Goal: Information Seeking & Learning: Learn about a topic

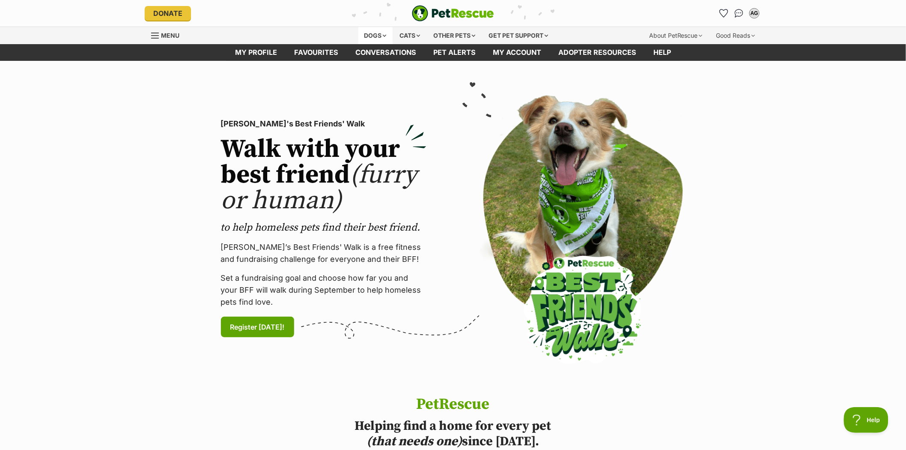
click at [369, 32] on div "Dogs" at bounding box center [376, 35] width 34 height 17
click at [369, 36] on div "Dogs" at bounding box center [376, 35] width 34 height 17
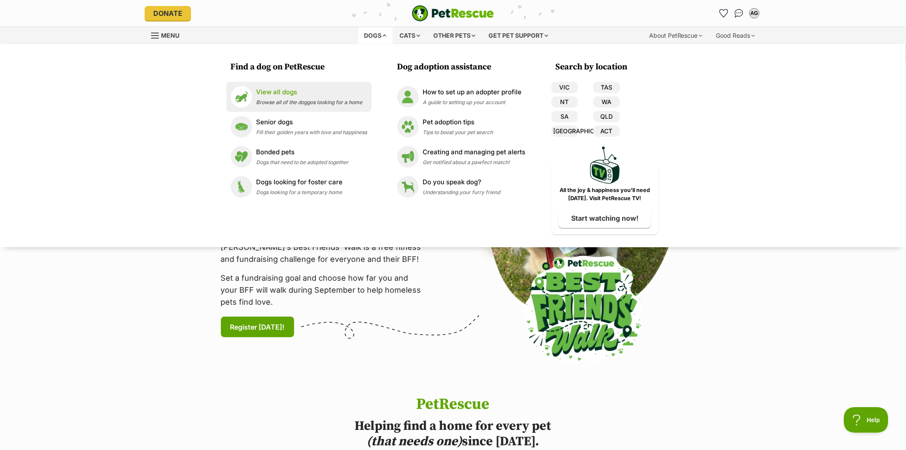
click at [277, 91] on p "View all dogs" at bounding box center [310, 92] width 106 height 10
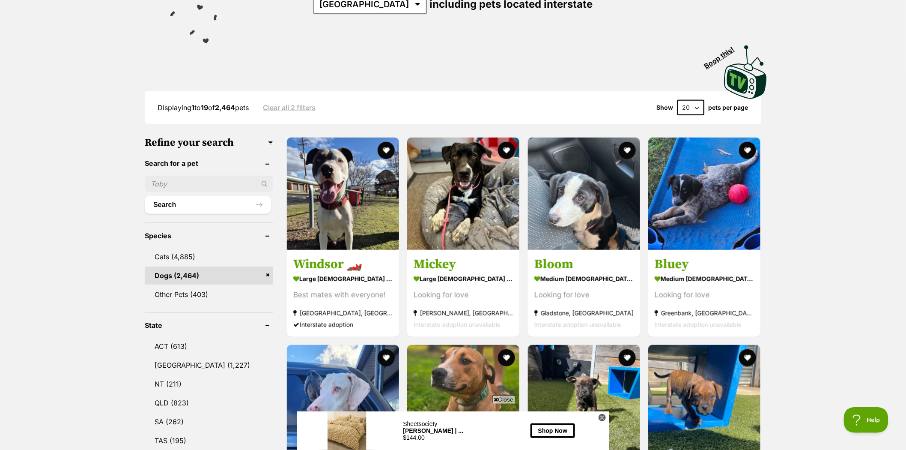
scroll to position [143, 0]
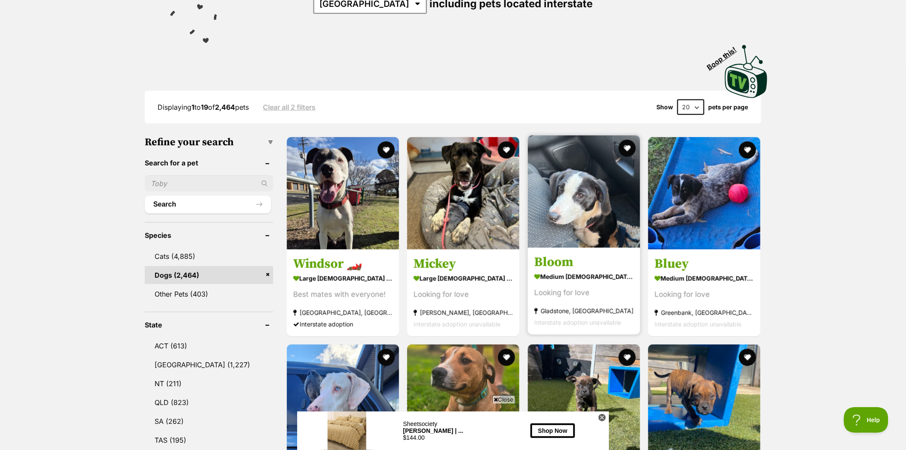
click at [584, 189] on img at bounding box center [584, 191] width 112 height 112
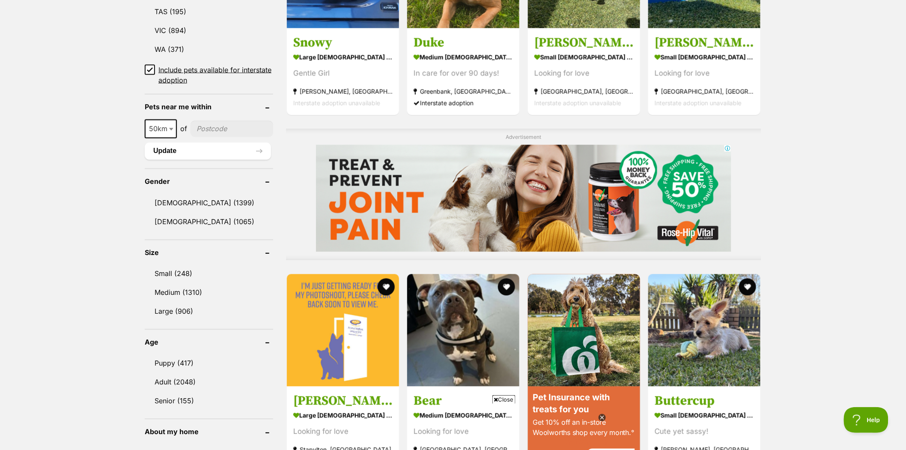
scroll to position [0, 0]
click at [163, 269] on link "Small (248)" at bounding box center [209, 274] width 129 height 18
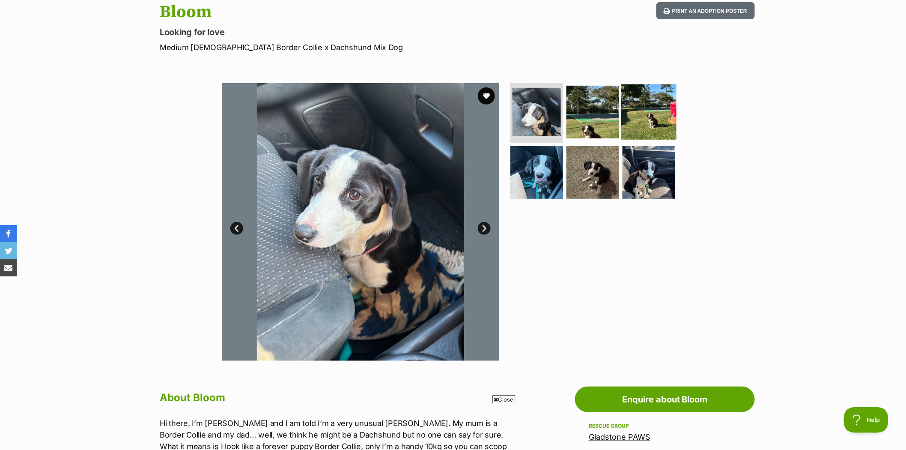
click at [646, 126] on img at bounding box center [649, 111] width 55 height 55
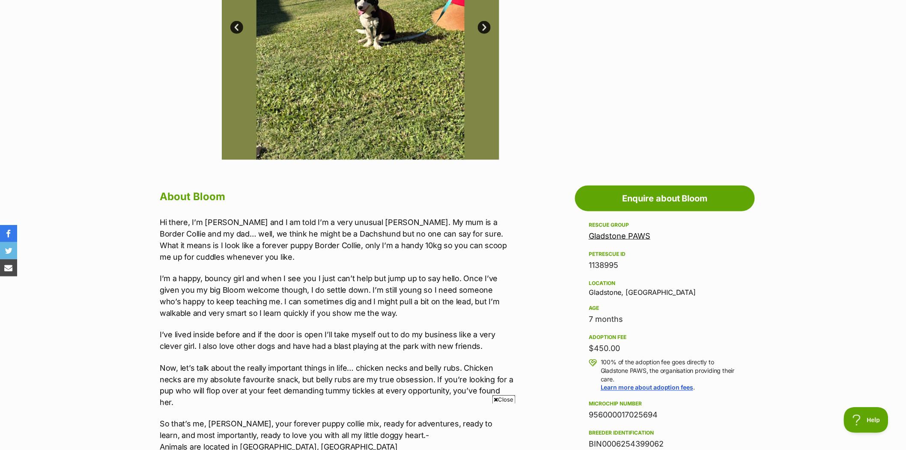
scroll to position [333, 0]
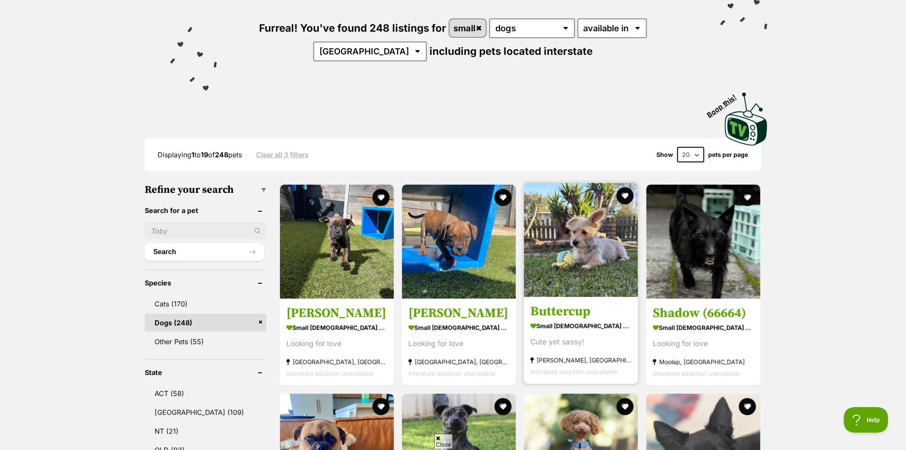
click at [575, 249] on img at bounding box center [581, 240] width 114 height 114
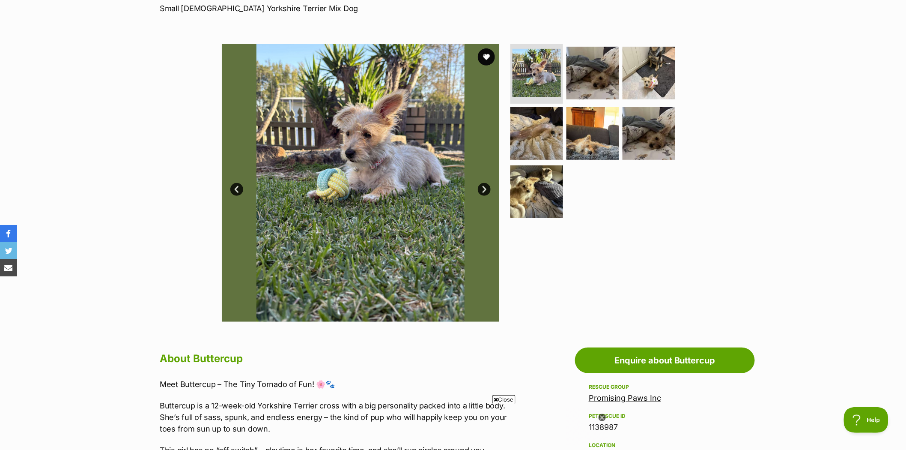
scroll to position [95, 0]
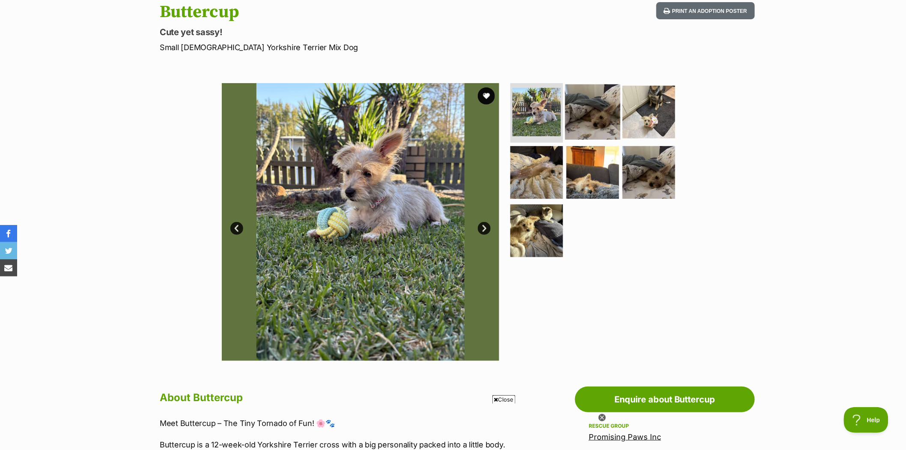
click at [599, 122] on img at bounding box center [592, 111] width 55 height 55
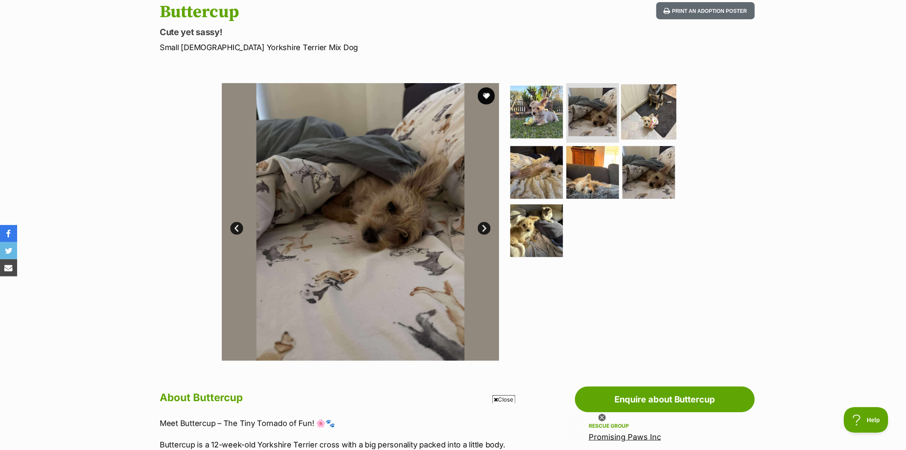
click at [645, 122] on img at bounding box center [649, 111] width 55 height 55
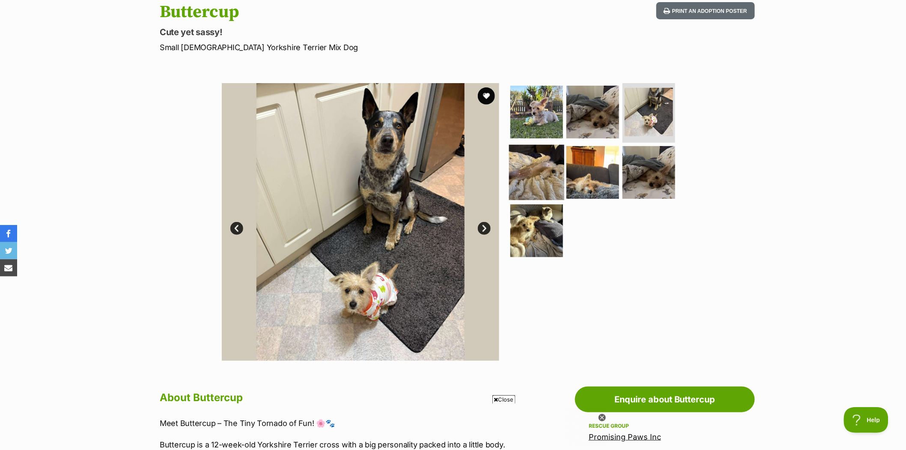
click at [539, 170] on img at bounding box center [536, 172] width 55 height 55
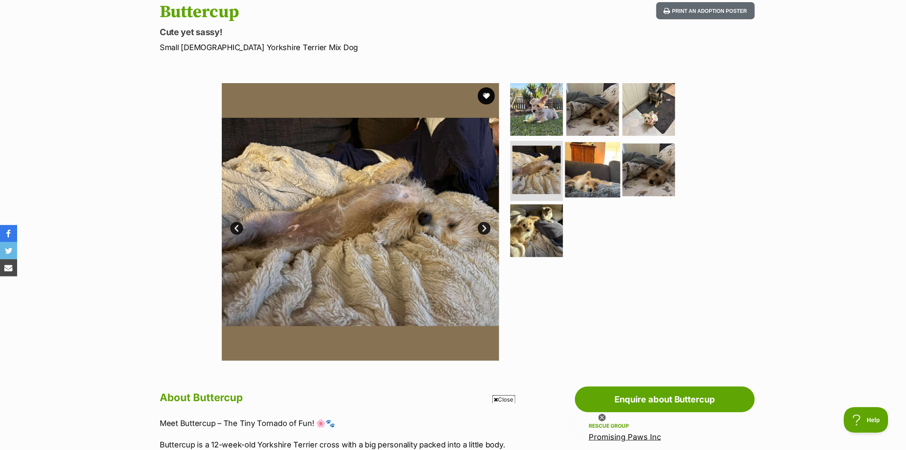
click at [590, 171] on img at bounding box center [592, 169] width 55 height 55
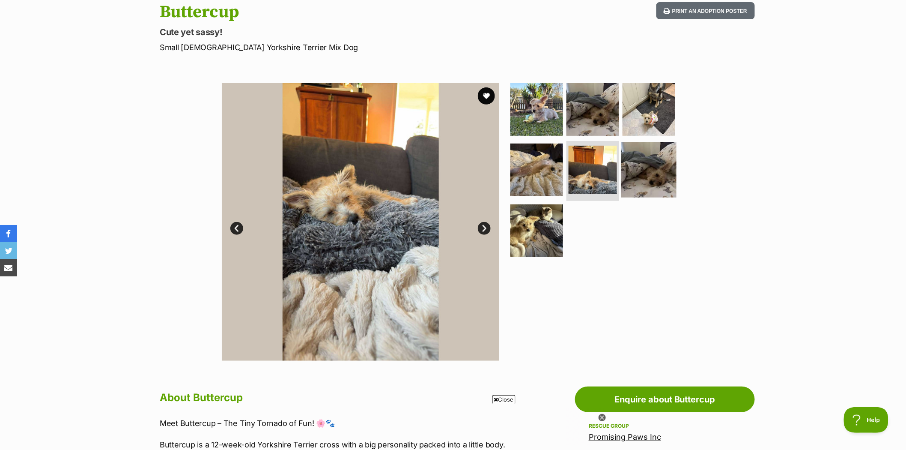
click at [634, 172] on img at bounding box center [649, 169] width 55 height 55
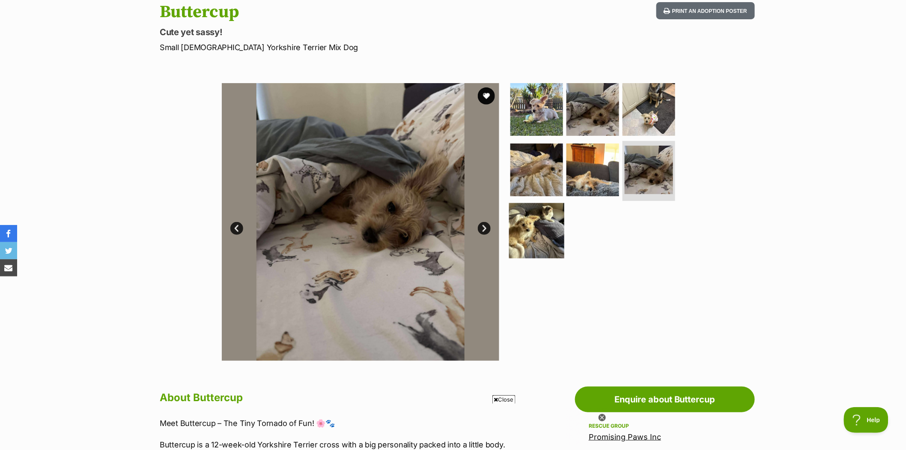
click at [537, 238] on img at bounding box center [536, 230] width 55 height 55
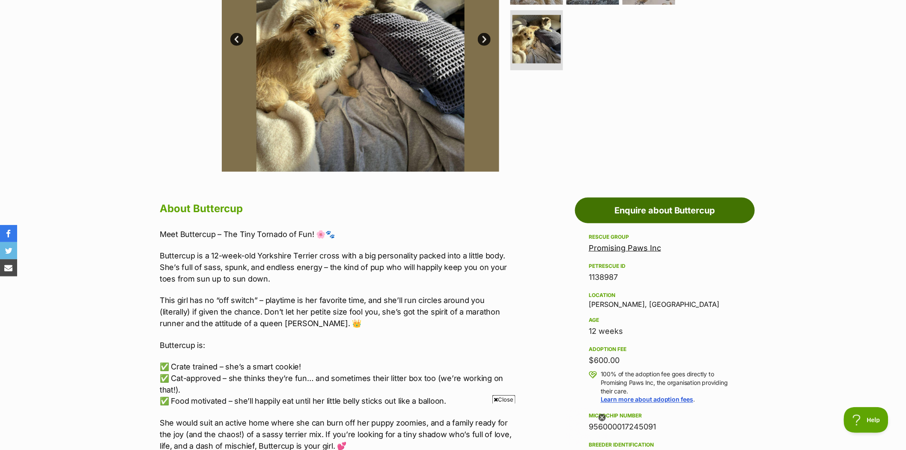
scroll to position [285, 0]
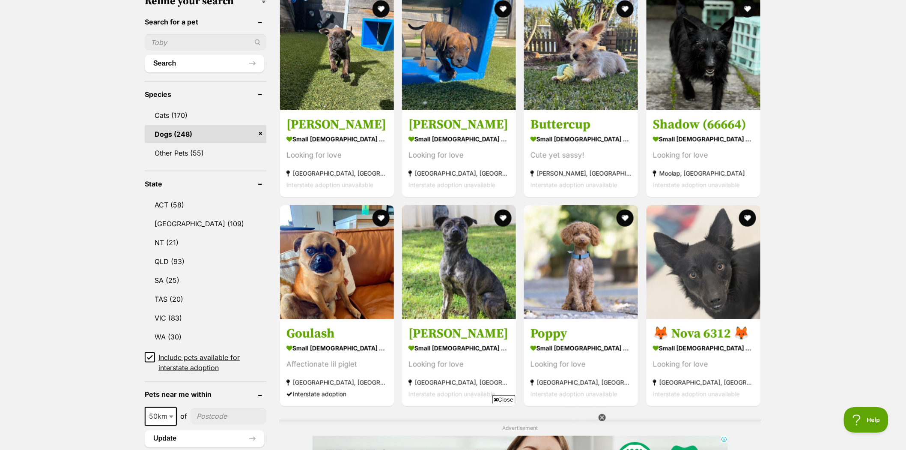
scroll to position [285, 0]
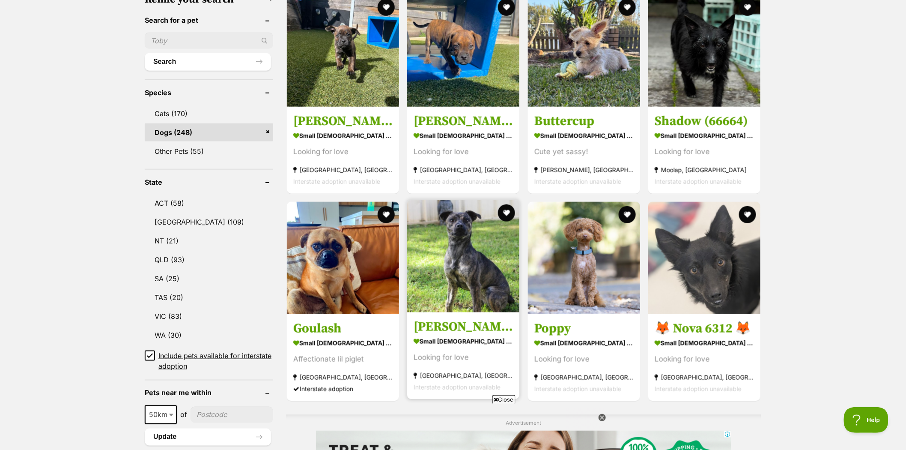
click at [469, 236] on img at bounding box center [463, 256] width 112 height 112
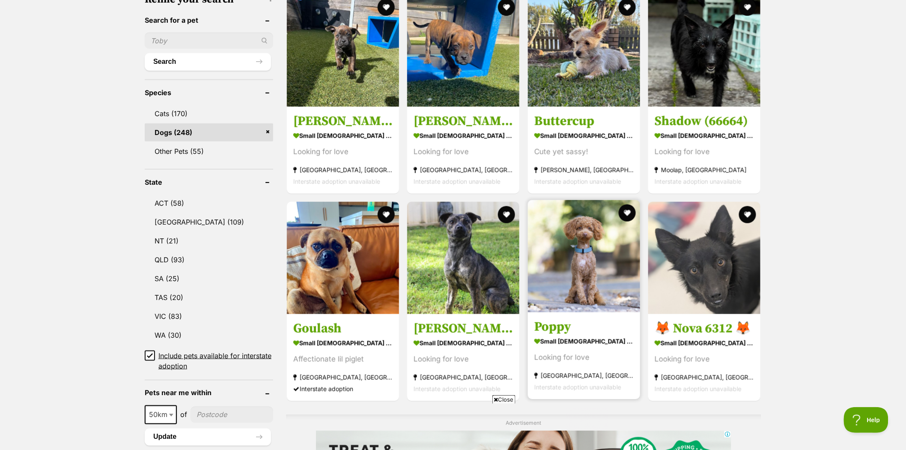
scroll to position [0, 0]
click at [590, 248] on img at bounding box center [584, 256] width 112 height 112
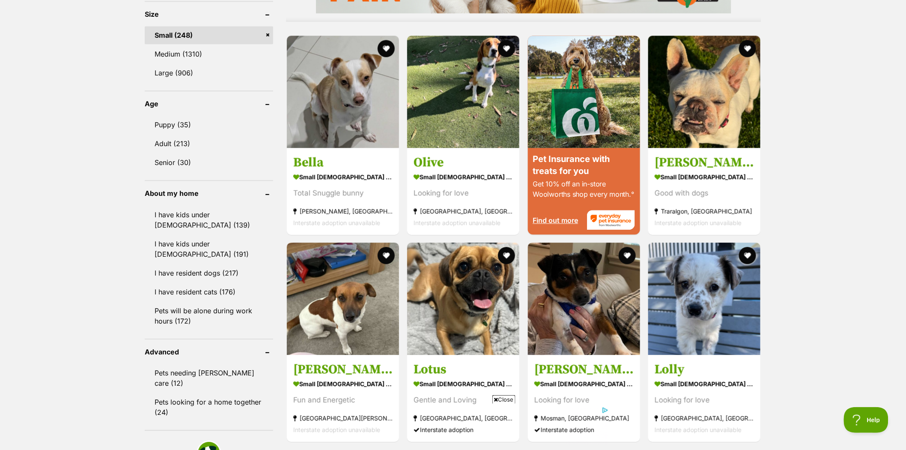
scroll to position [809, 0]
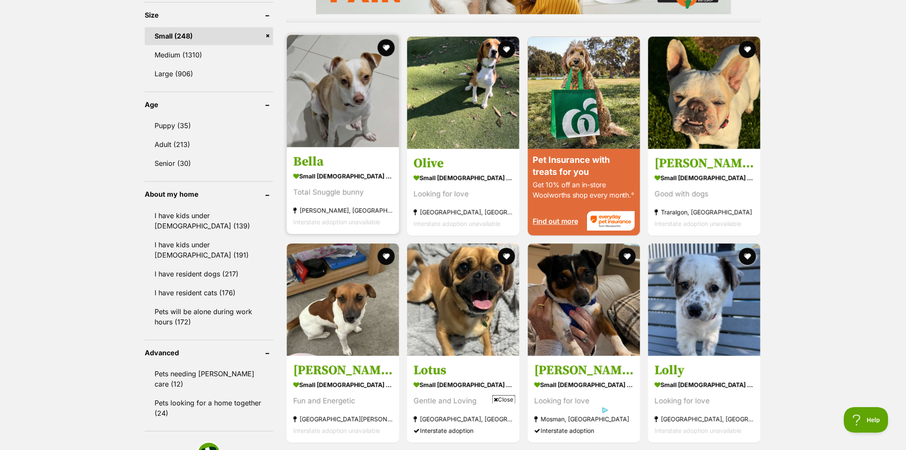
click at [352, 81] on img at bounding box center [343, 91] width 112 height 112
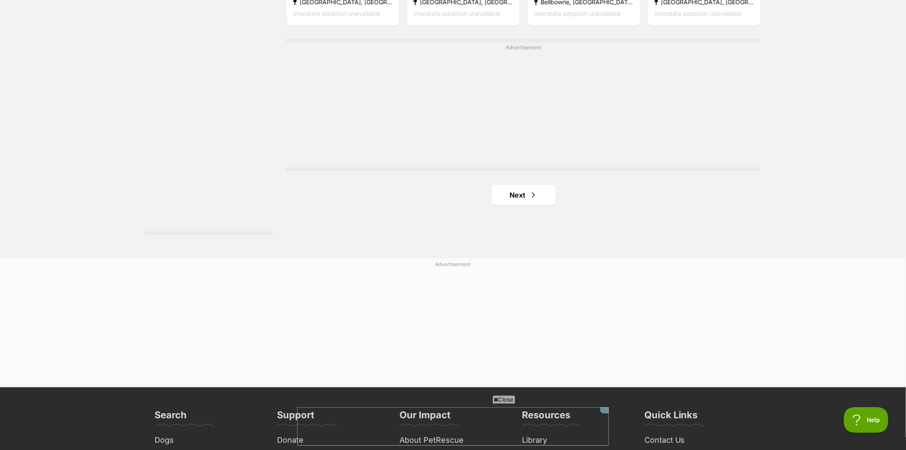
scroll to position [1523, 0]
click at [517, 194] on link "Next" at bounding box center [524, 194] width 64 height 21
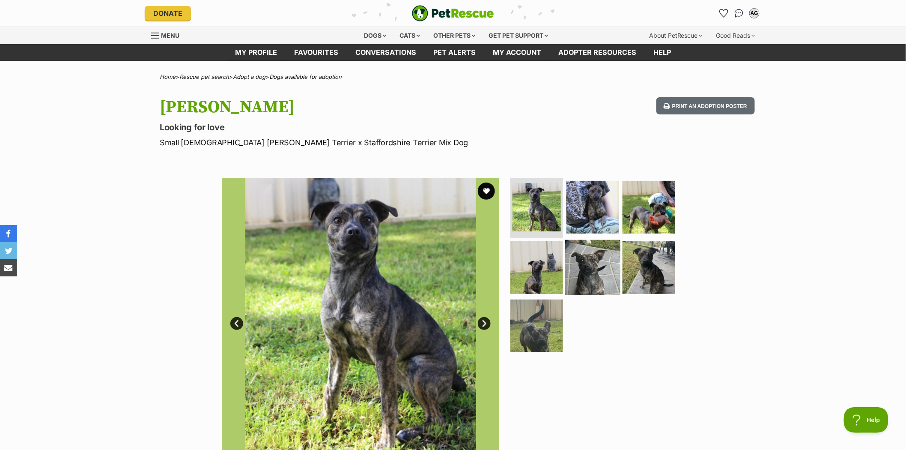
click at [600, 254] on img at bounding box center [592, 267] width 55 height 55
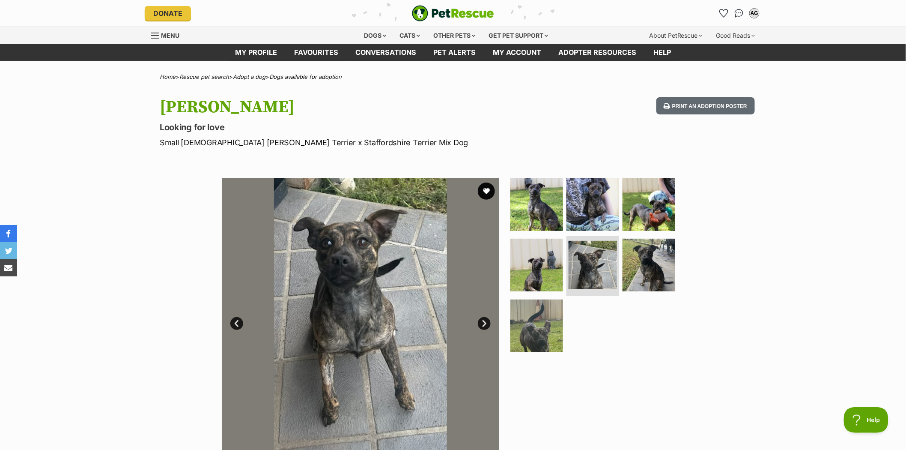
click at [483, 322] on link "Next" at bounding box center [484, 323] width 13 height 13
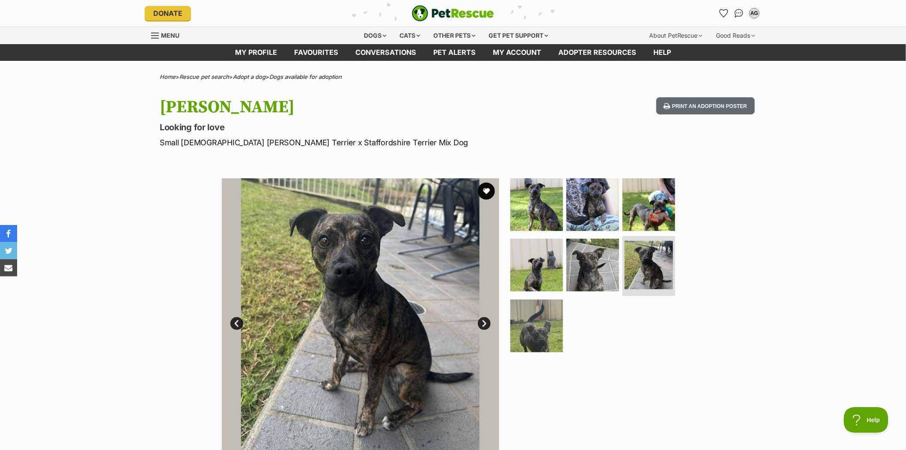
click at [483, 322] on link "Next" at bounding box center [484, 323] width 13 height 13
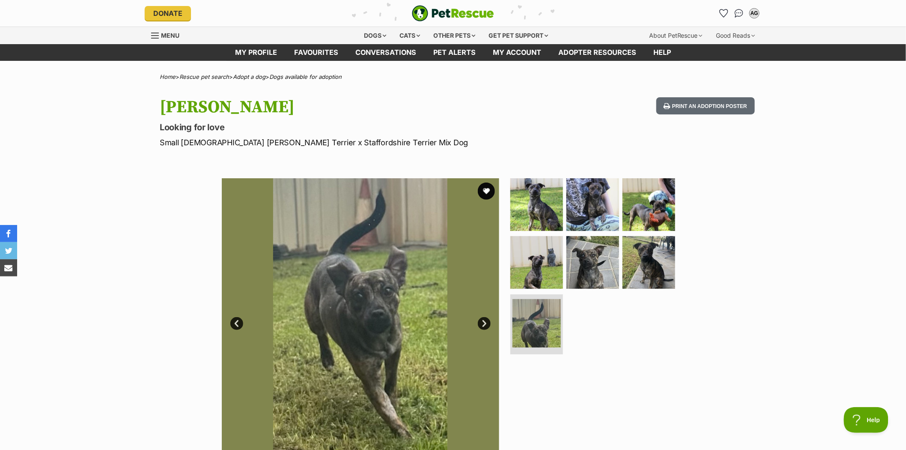
click at [483, 322] on link "Next" at bounding box center [484, 323] width 13 height 13
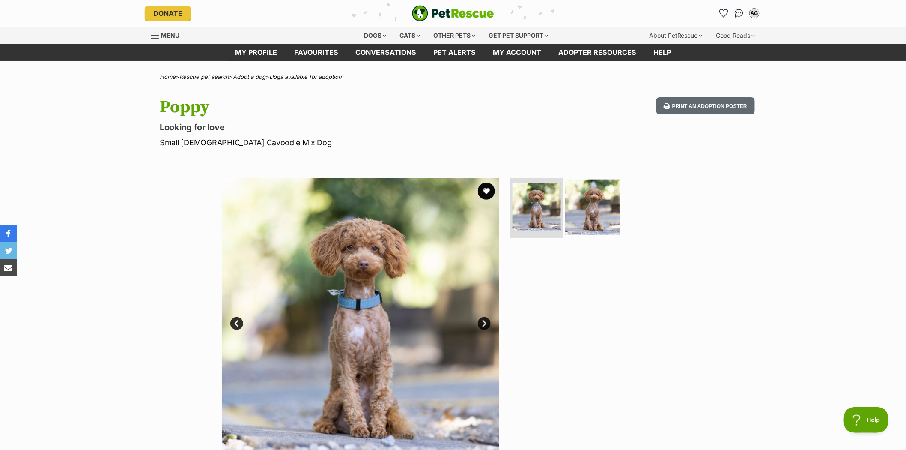
click at [610, 218] on img at bounding box center [592, 206] width 55 height 55
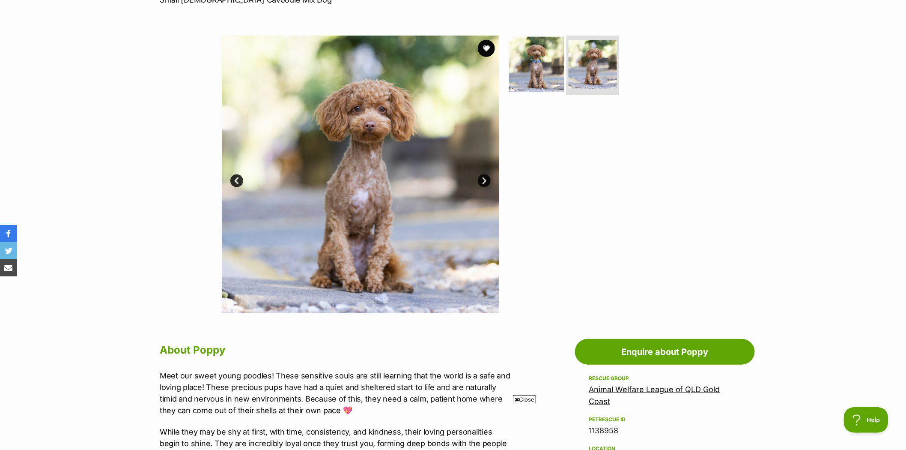
click at [535, 63] on img at bounding box center [536, 63] width 55 height 55
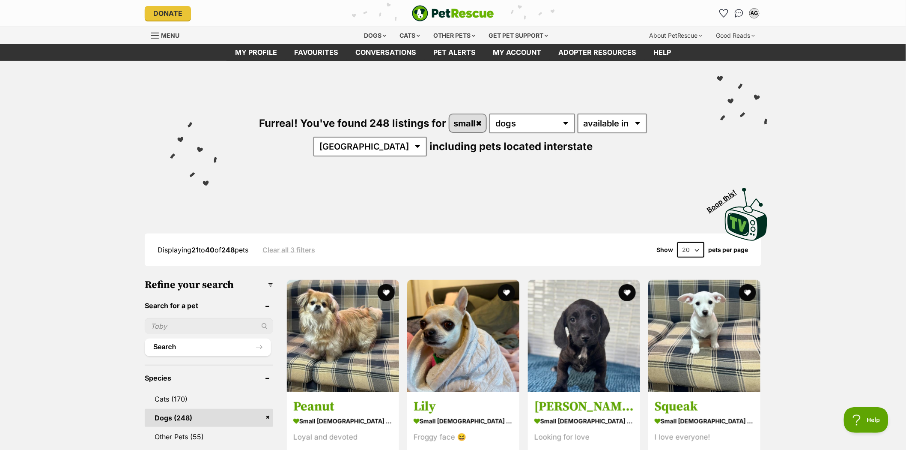
click at [149, 322] on input "text" at bounding box center [209, 326] width 129 height 16
type input "jemima"
click at [170, 344] on button "Search" at bounding box center [208, 346] width 126 height 17
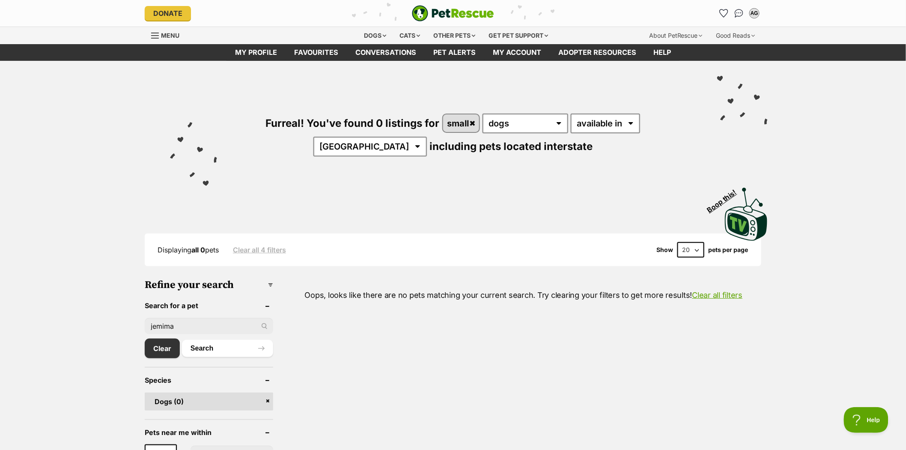
click at [182, 326] on input "jemima" at bounding box center [209, 326] width 129 height 16
click at [153, 320] on input "text" at bounding box center [209, 326] width 129 height 16
type input "tilly"
click at [203, 344] on button "Search" at bounding box center [227, 348] width 91 height 17
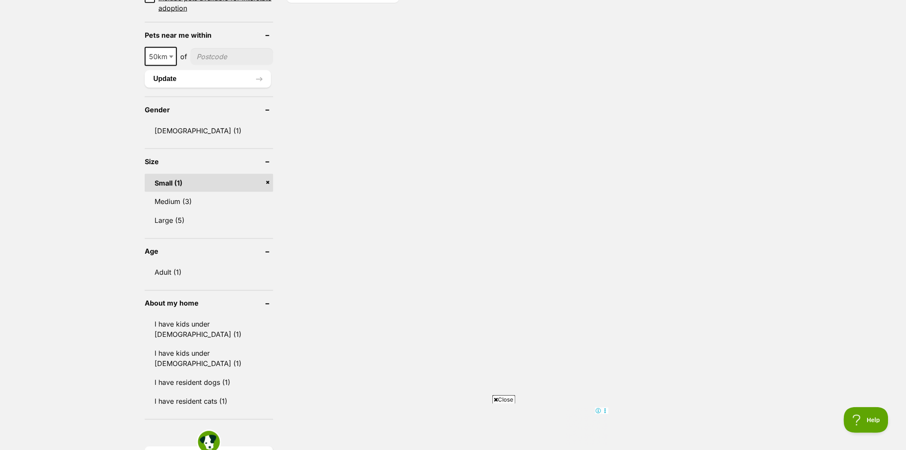
click at [191, 176] on link "Small (1)" at bounding box center [209, 183] width 129 height 18
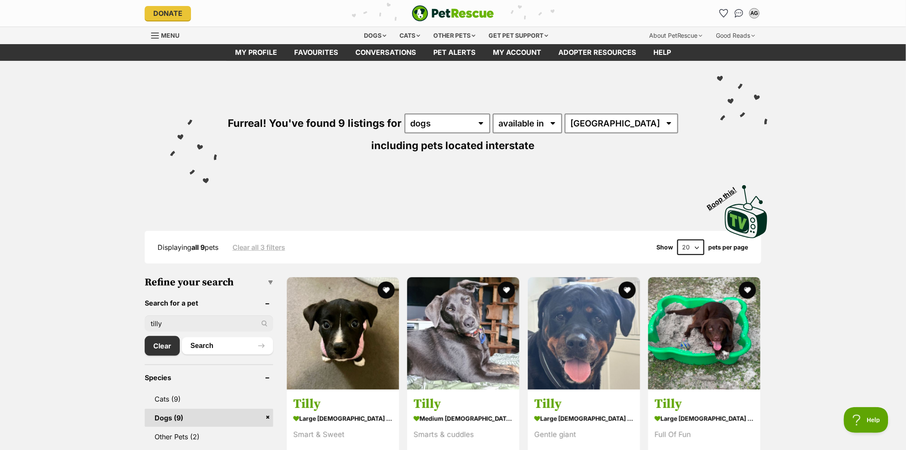
click at [174, 324] on input "tilly" at bounding box center [209, 323] width 129 height 16
drag, startPoint x: 174, startPoint y: 322, endPoint x: 127, endPoint y: 317, distance: 47.8
click at [153, 320] on input "text" at bounding box center [209, 323] width 129 height 16
type input "jemima"
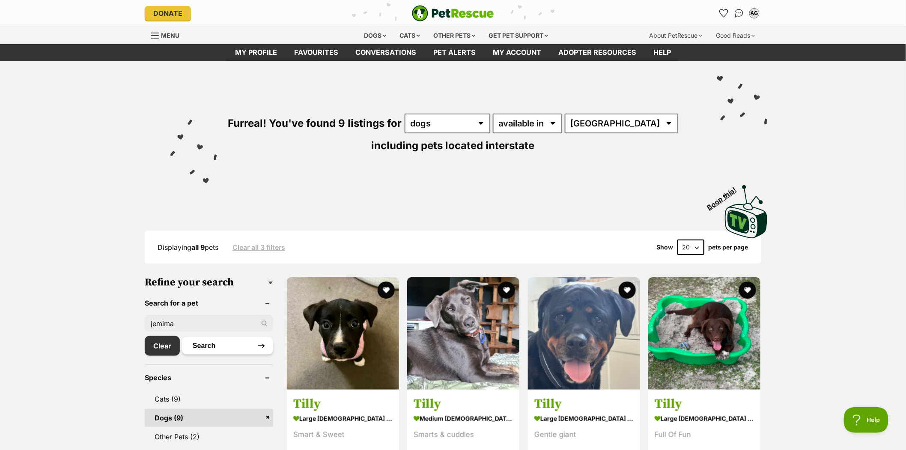
click at [201, 344] on button "Search" at bounding box center [227, 345] width 91 height 17
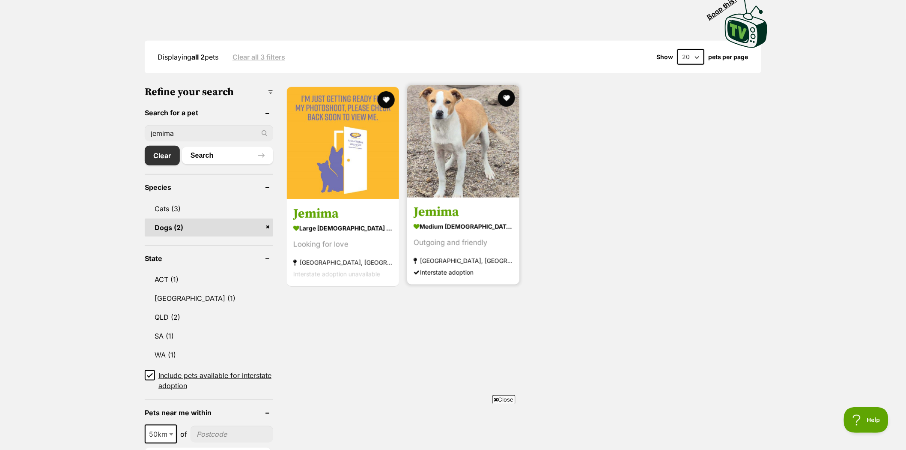
click at [487, 135] on img at bounding box center [463, 141] width 112 height 112
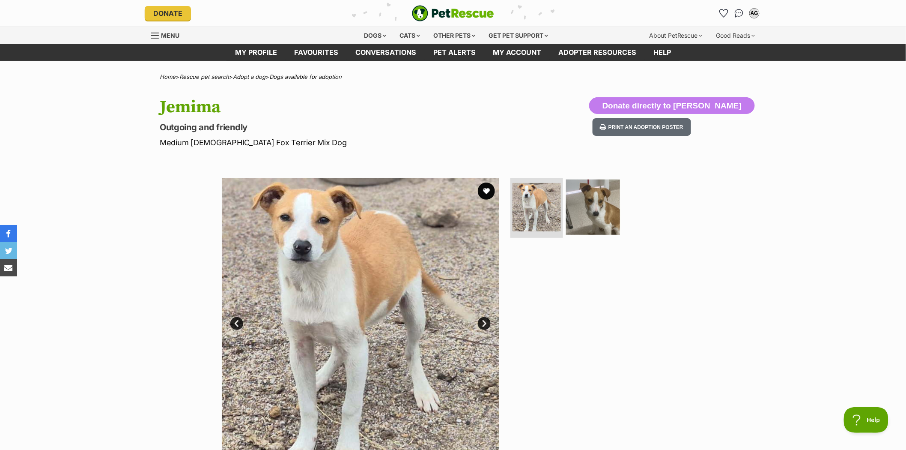
click at [590, 206] on img at bounding box center [592, 206] width 55 height 55
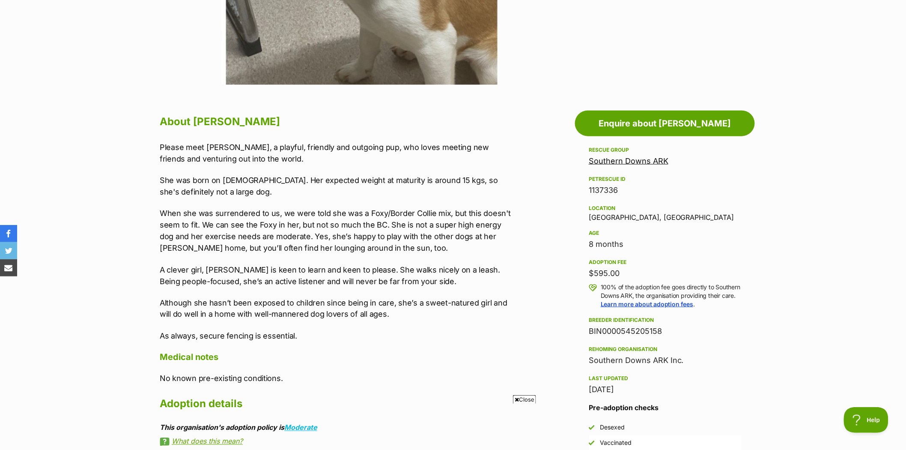
scroll to position [380, 0]
